Goal: Task Accomplishment & Management: Complete application form

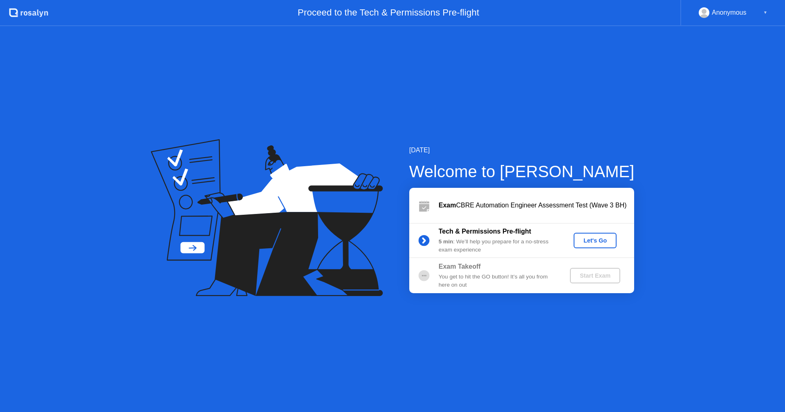
click at [591, 240] on div "Let's Go" at bounding box center [595, 241] width 36 height 7
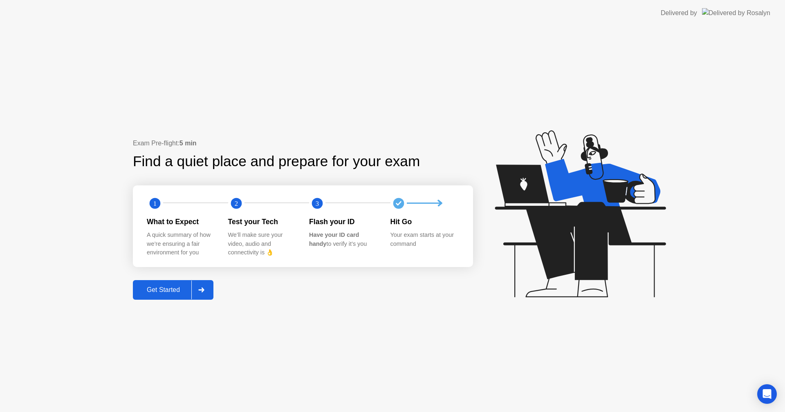
click at [181, 297] on button "Get Started" at bounding box center [173, 290] width 81 height 20
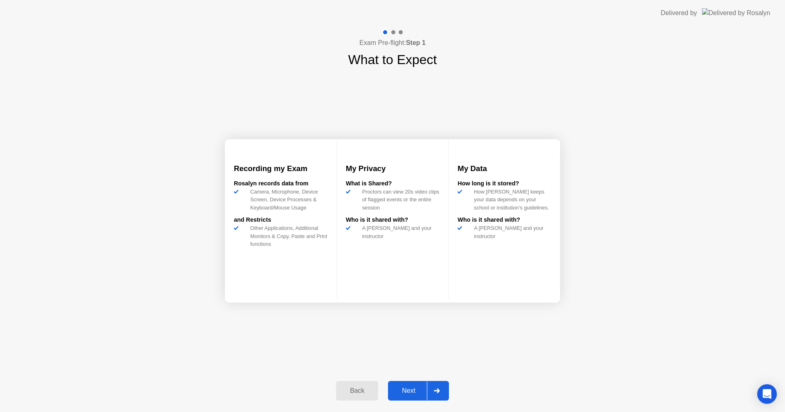
click at [405, 390] on div "Next" at bounding box center [408, 391] width 36 height 7
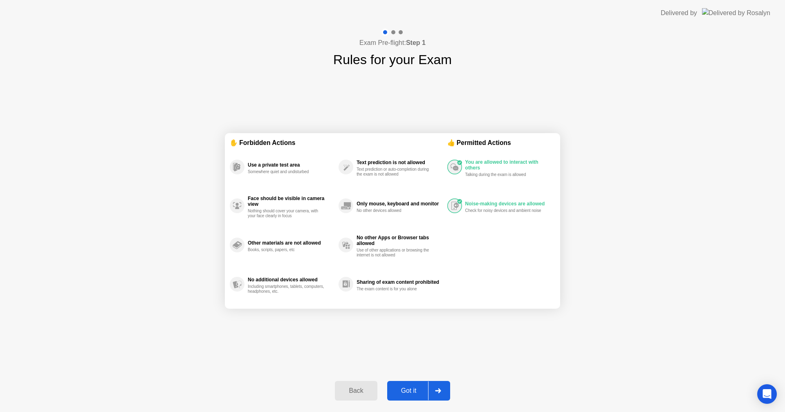
click at [407, 392] on div "Got it" at bounding box center [409, 391] width 38 height 7
select select "**********"
select select "*******"
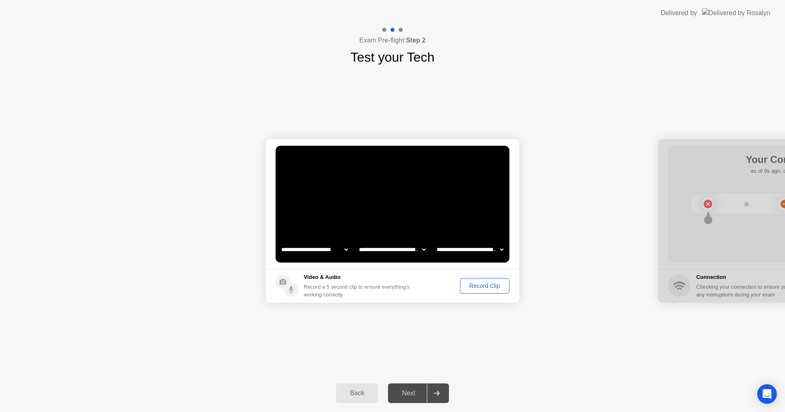
click at [496, 287] on div "Record Clip" at bounding box center [485, 286] width 44 height 7
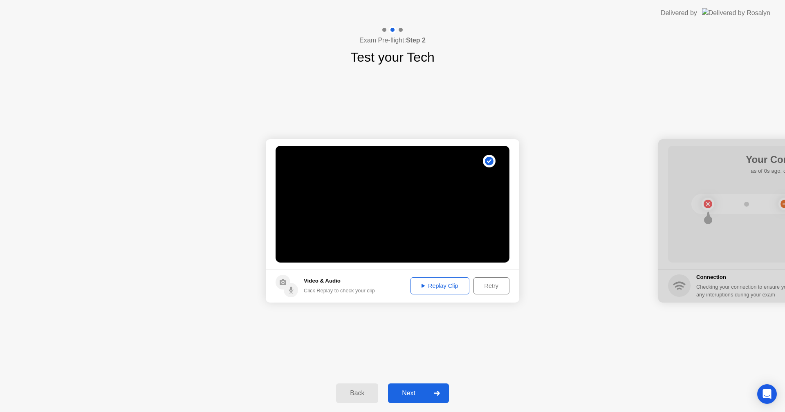
click at [453, 283] on div "Replay Clip" at bounding box center [439, 286] width 53 height 7
drag, startPoint x: 594, startPoint y: 351, endPoint x: 586, endPoint y: 343, distance: 10.4
click at [594, 351] on div "**********" at bounding box center [392, 221] width 785 height 308
click at [438, 286] on div "Replay Clip" at bounding box center [439, 286] width 53 height 7
click at [403, 390] on div "Next" at bounding box center [408, 393] width 36 height 7
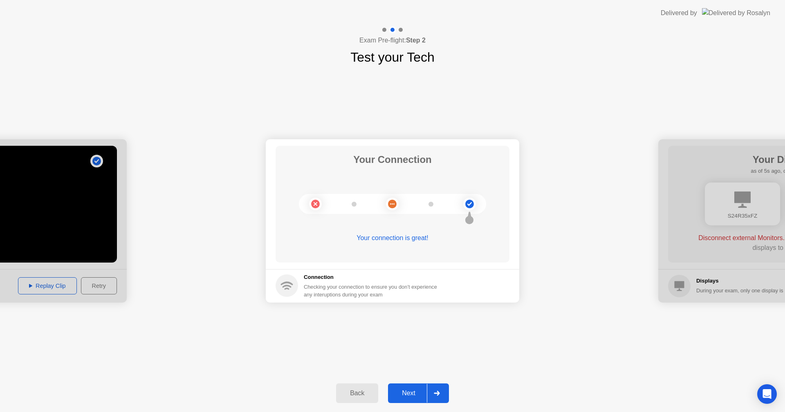
click at [403, 394] on div "Next" at bounding box center [408, 393] width 36 height 7
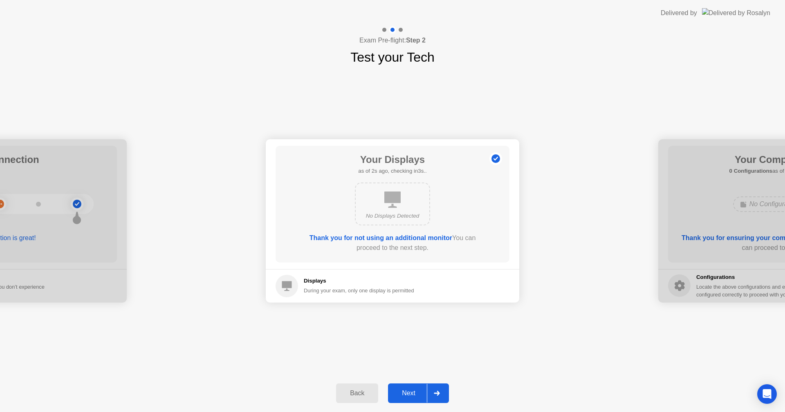
click at [410, 393] on div "Next" at bounding box center [408, 393] width 36 height 7
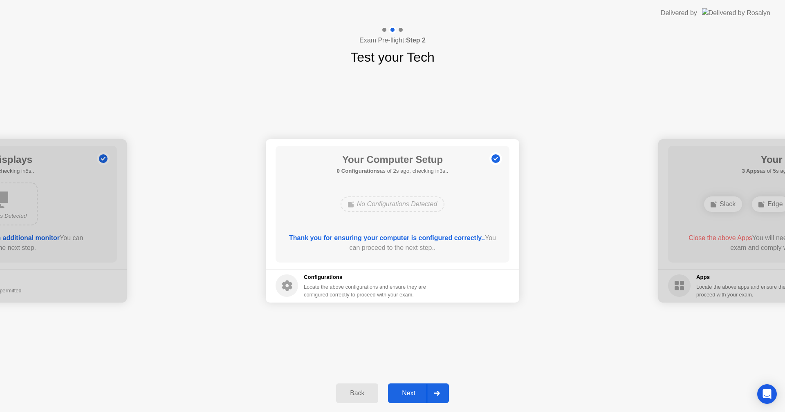
click at [402, 392] on div "Next" at bounding box center [408, 393] width 36 height 7
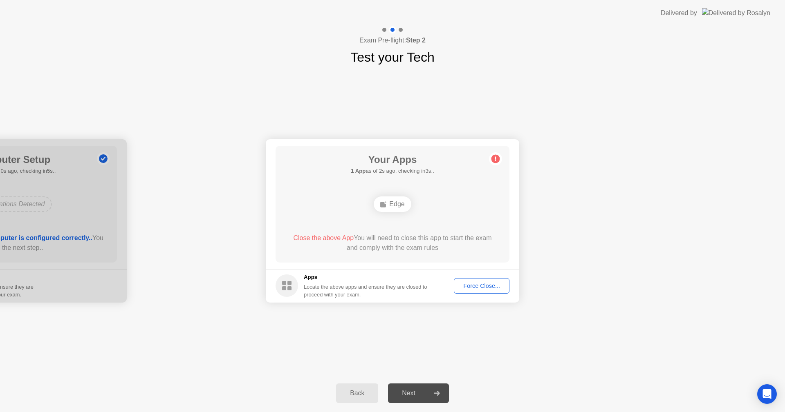
click at [487, 286] on div "Force Close..." at bounding box center [482, 286] width 50 height 7
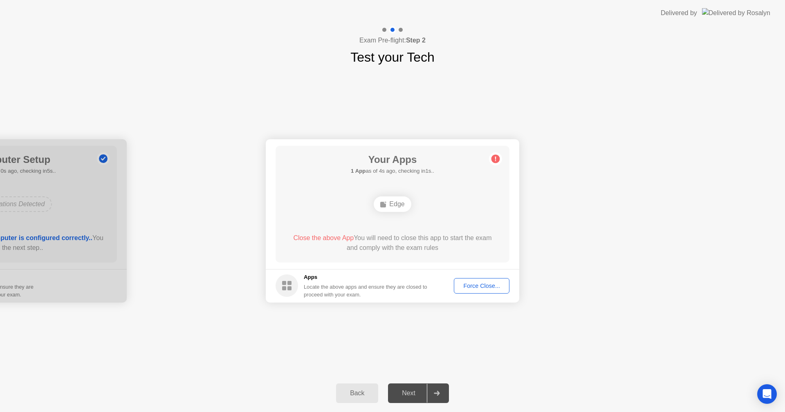
click at [390, 204] on div "Edge" at bounding box center [392, 205] width 37 height 16
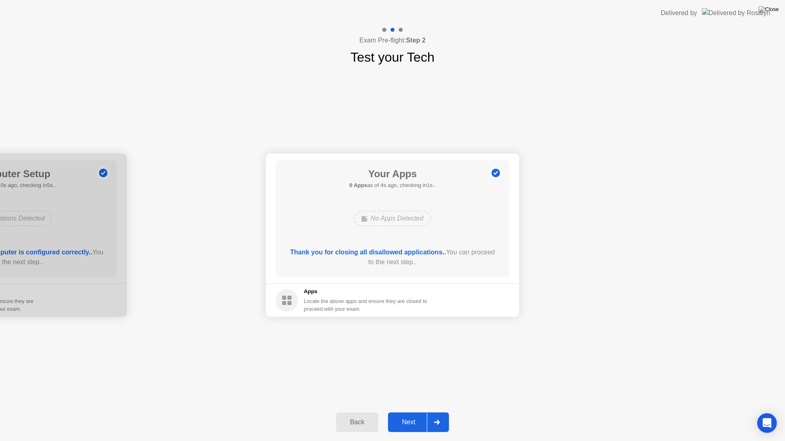
click at [415, 412] on button "Next" at bounding box center [418, 423] width 61 height 20
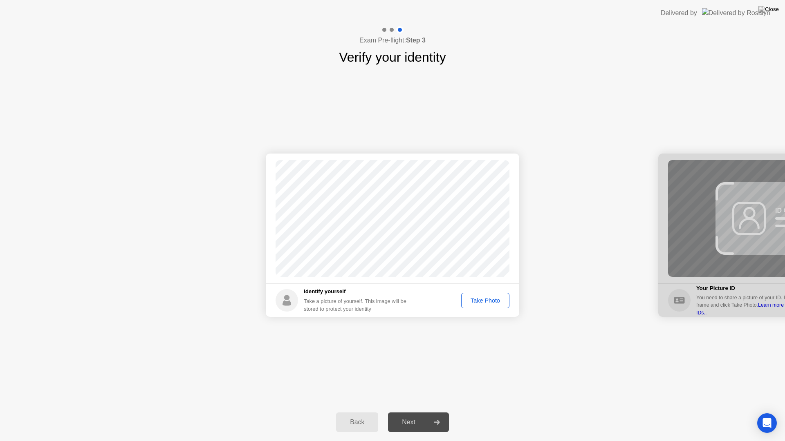
click at [497, 304] on div "Take Photo" at bounding box center [485, 301] width 43 height 7
click at [410, 412] on div "Next" at bounding box center [408, 422] width 36 height 7
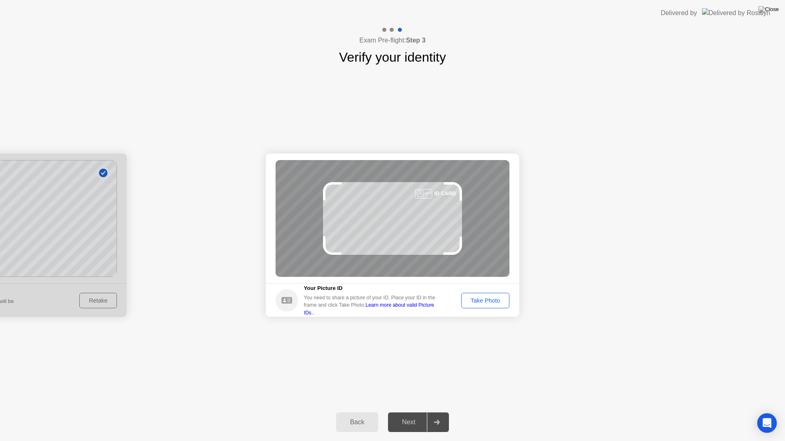
click at [496, 298] on div "Take Photo" at bounding box center [485, 301] width 43 height 7
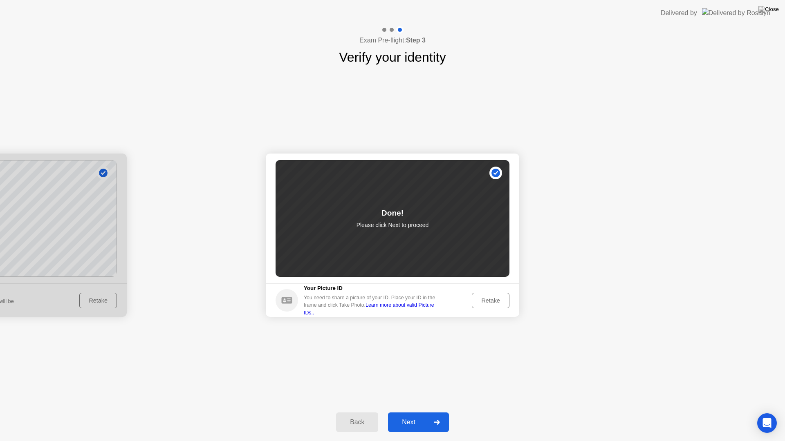
click at [435, 412] on icon at bounding box center [437, 422] width 6 height 5
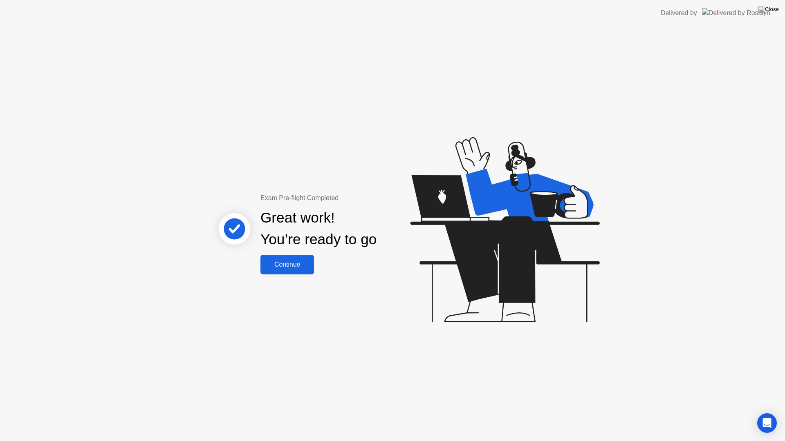
click at [290, 267] on div "Continue" at bounding box center [287, 264] width 49 height 7
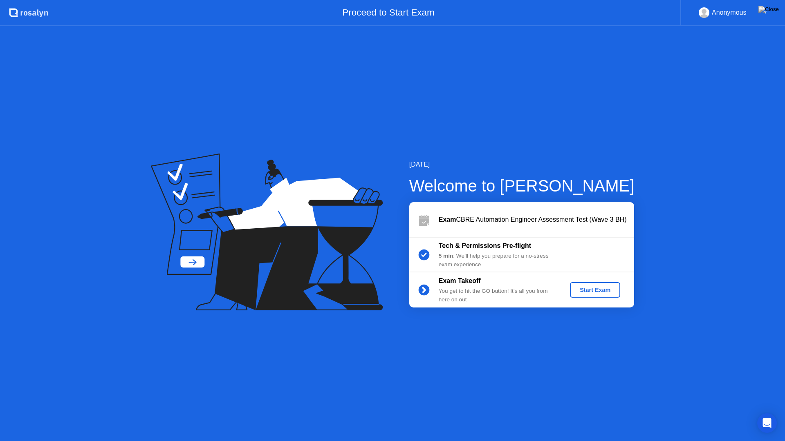
click at [601, 292] on div "Start Exam" at bounding box center [595, 290] width 44 height 7
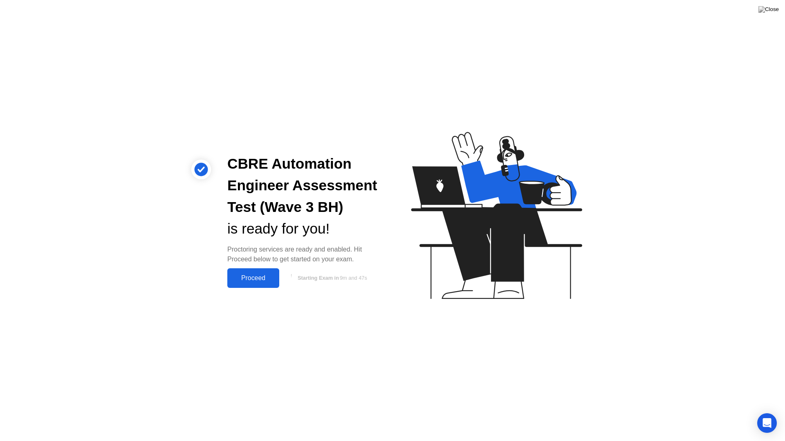
drag, startPoint x: 327, startPoint y: 342, endPoint x: 263, endPoint y: 309, distance: 72.4
click at [263, 309] on div "CBRE Automation Engineer Assessment Test (Wave 3 BH) is ready for you! Proctori…" at bounding box center [392, 220] width 785 height 441
click at [260, 282] on div "Proceed" at bounding box center [253, 278] width 47 height 7
